Goal: Task Accomplishment & Management: Manage account settings

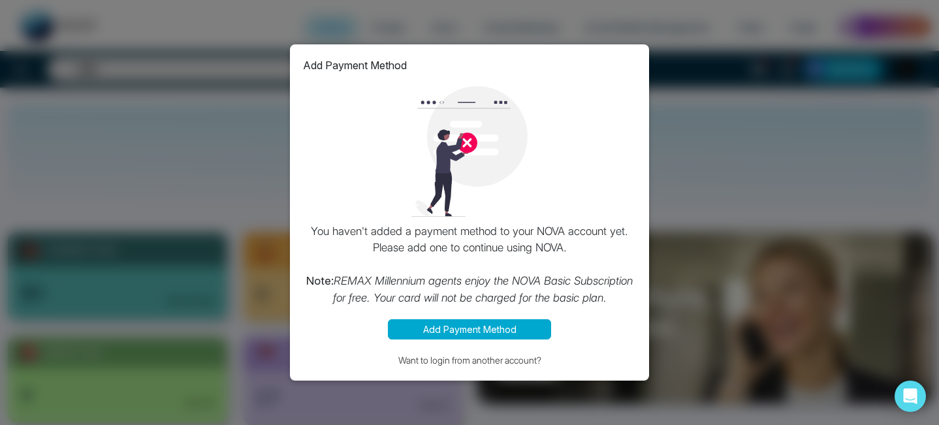
select select "*"
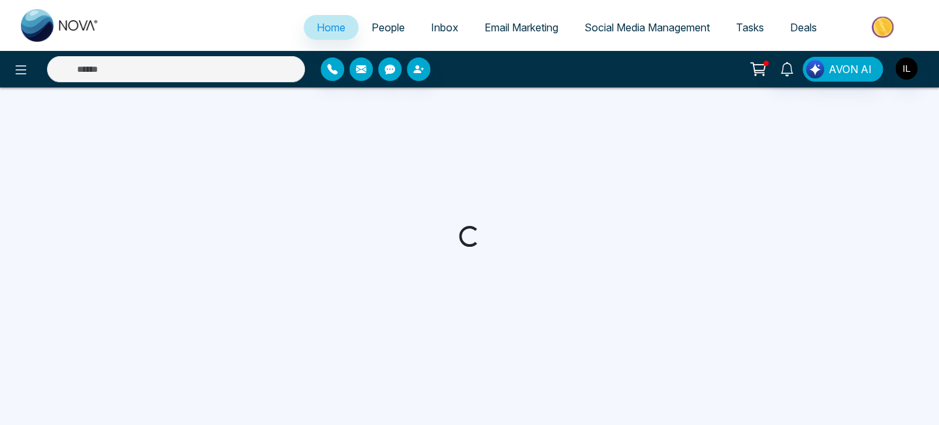
select select "*"
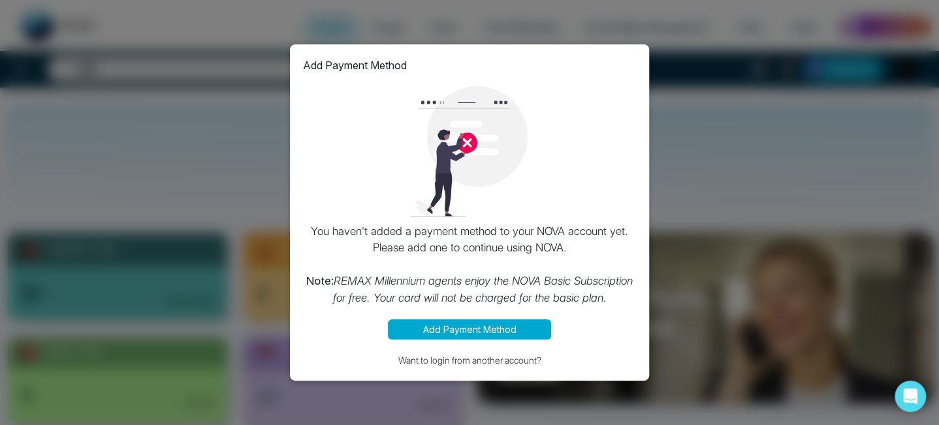
click at [727, 100] on div "Add Payment Method You haven't added a payment method to your NOVA account yet.…" at bounding box center [469, 212] width 939 height 425
